Goal: Find specific fact: Find specific fact

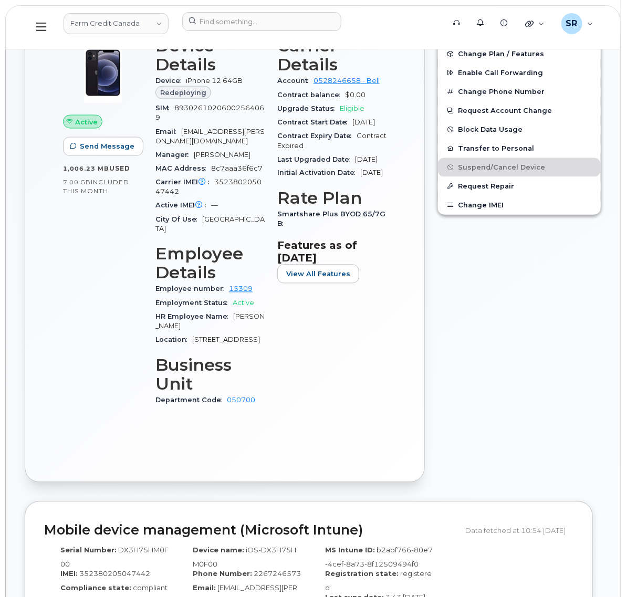
scroll to position [197, 0]
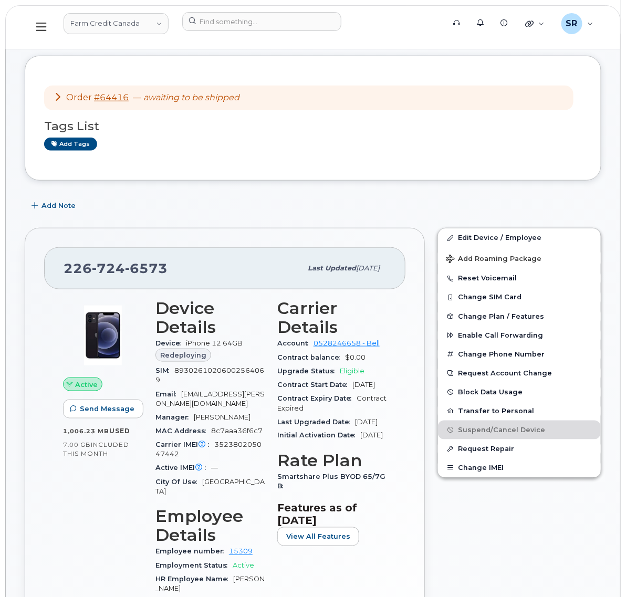
click at [59, 97] on icon at bounding box center [58, 96] width 8 height 8
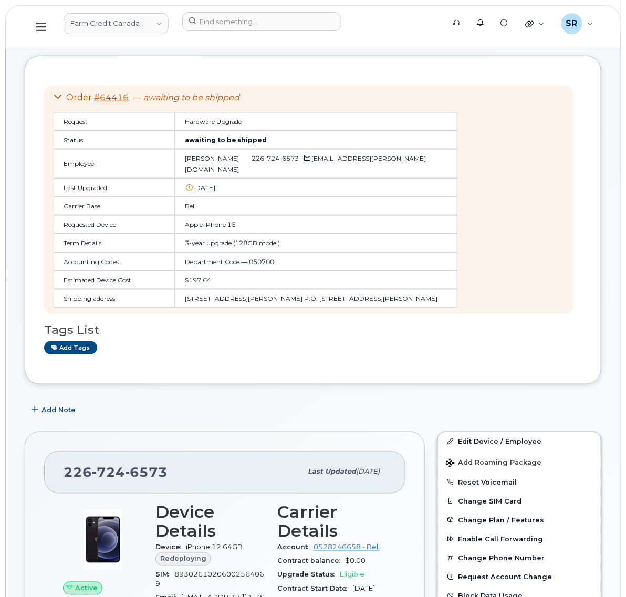
drag, startPoint x: 167, startPoint y: 178, endPoint x: 225, endPoint y: 179, distance: 57.8
click at [225, 179] on td "[DATE]" at bounding box center [316, 188] width 283 height 18
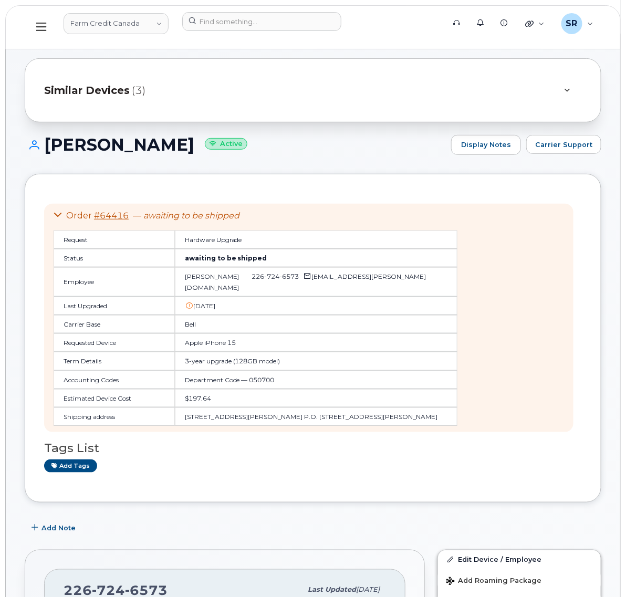
scroll to position [263, 0]
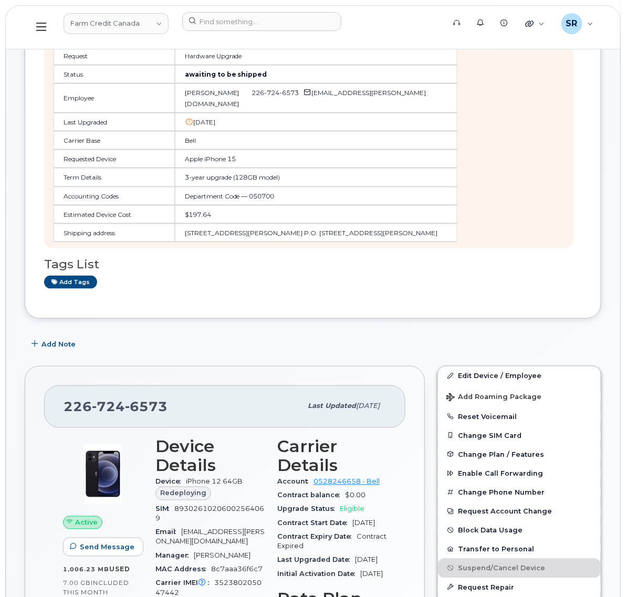
click at [41, 29] on icon at bounding box center [41, 27] width 10 height 12
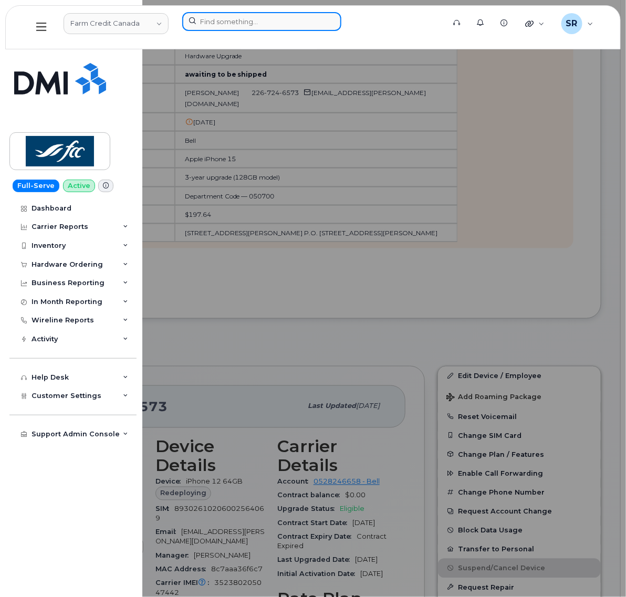
click at [286, 25] on input at bounding box center [261, 21] width 159 height 19
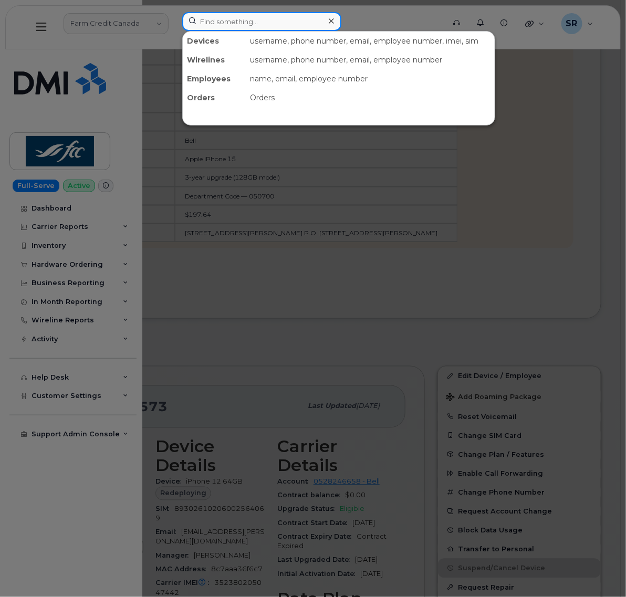
paste input "64416"
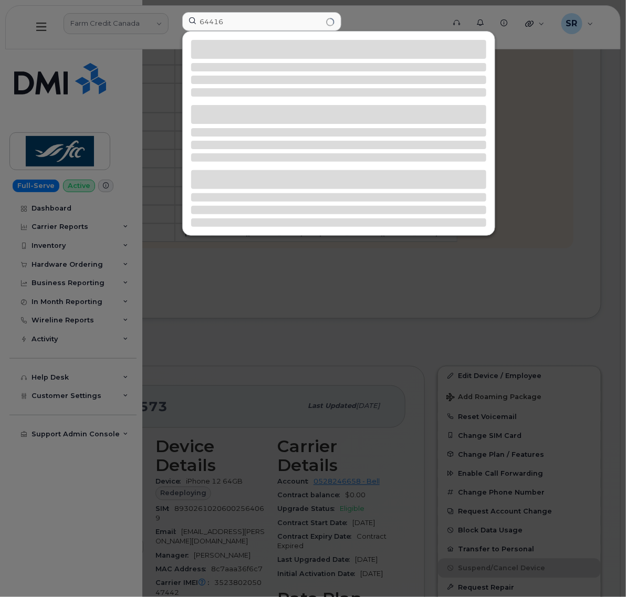
click at [310, 349] on div at bounding box center [313, 298] width 626 height 597
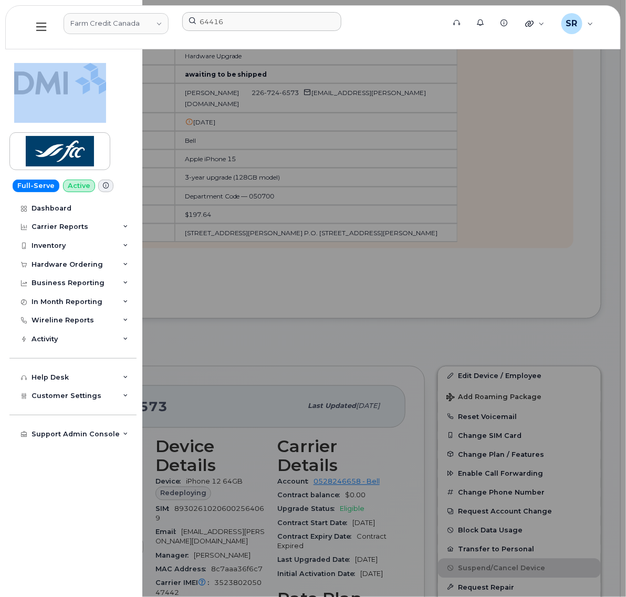
click at [310, 349] on div at bounding box center [313, 298] width 626 height 597
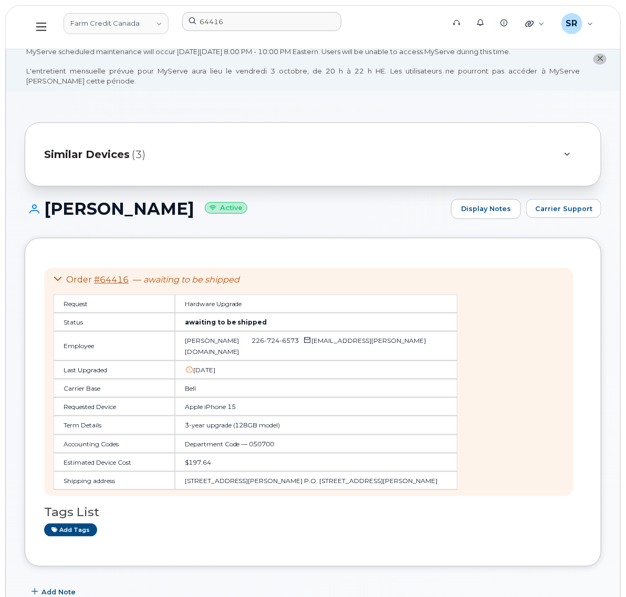
scroll to position [0, 0]
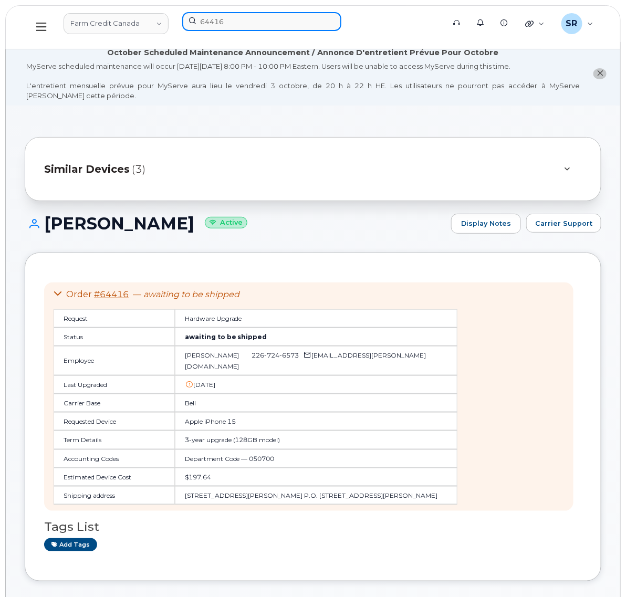
click at [253, 30] on input "64416" at bounding box center [261, 21] width 159 height 19
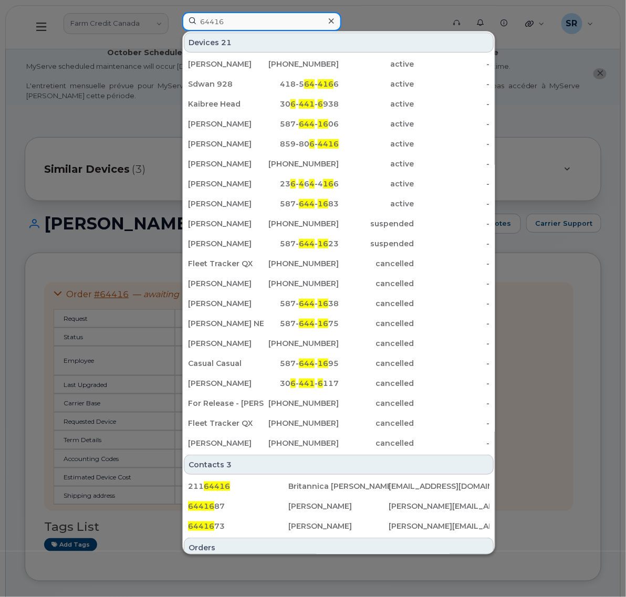
click at [253, 30] on input "64416" at bounding box center [261, 21] width 159 height 19
paste input "154395910"
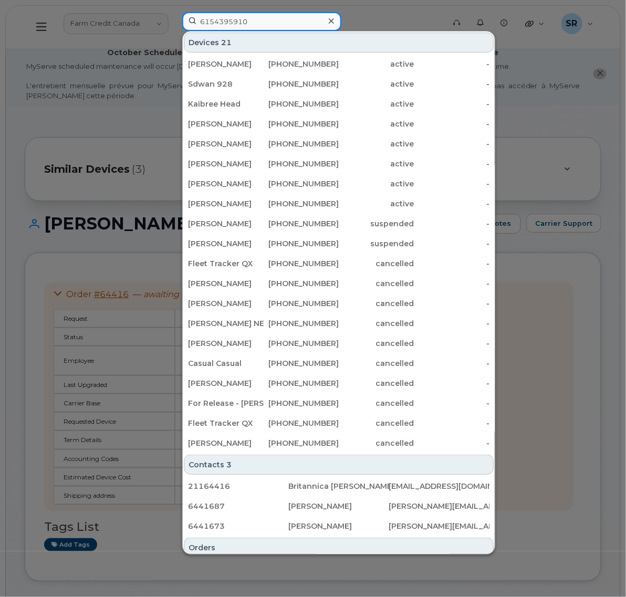
type input "6154395910"
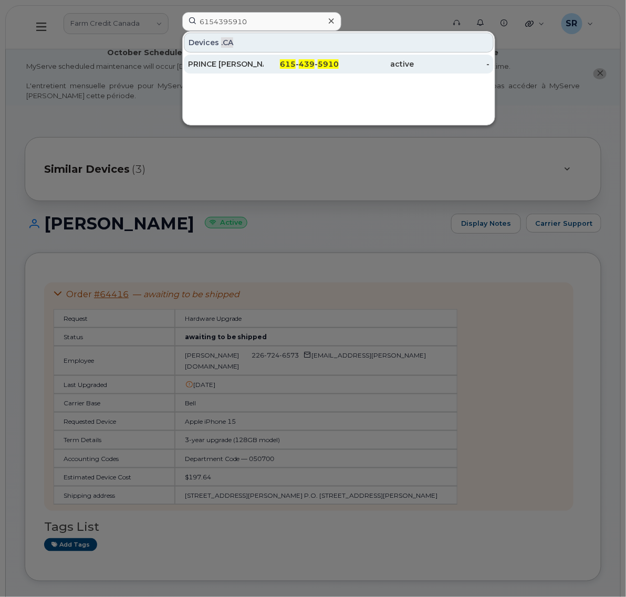
click at [273, 71] on div "615 - 439 - 5910" at bounding box center [302, 64] width 76 height 19
